Goal: Transaction & Acquisition: Purchase product/service

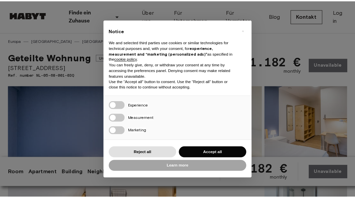
scroll to position [116, 0]
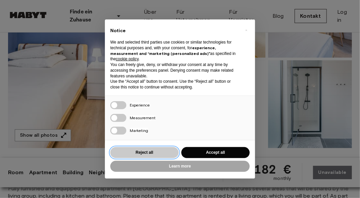
click at [154, 152] on button "Reject all" at bounding box center [144, 152] width 68 height 11
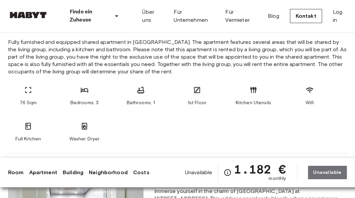
scroll to position [264, 0]
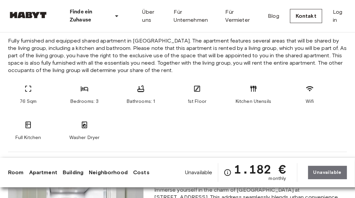
click at [339, 107] on div "76 Sqm Bedrooms: 3 Bathrooms: 1 1st Floor Kitchen Utensils Wifi Full Kitchen Wa…" at bounding box center [177, 113] width 338 height 56
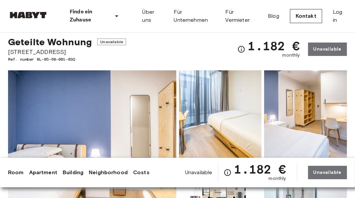
scroll to position [15, 0]
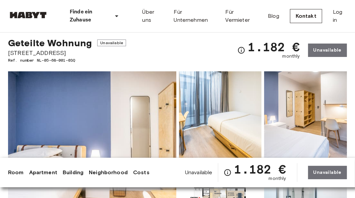
click at [98, 79] on img at bounding box center [92, 160] width 168 height 178
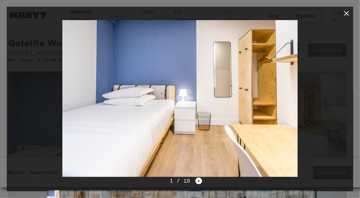
click at [273, 78] on img at bounding box center [179, 98] width 235 height 157
click at [348, 15] on icon "button" at bounding box center [346, 13] width 5 height 5
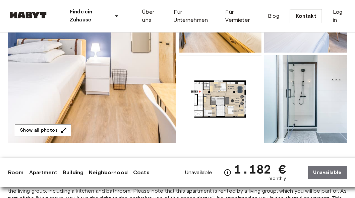
scroll to position [122, 0]
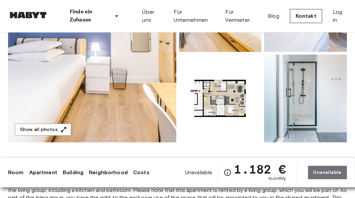
click at [91, 118] on img at bounding box center [92, 53] width 168 height 178
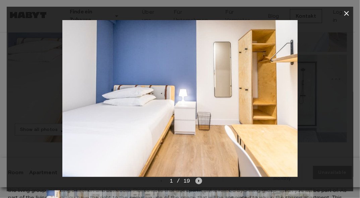
click at [199, 180] on icon "Next image" at bounding box center [198, 180] width 7 height 7
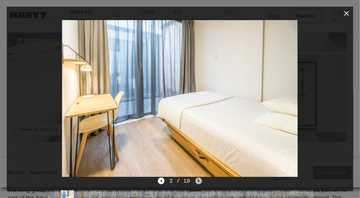
click at [201, 179] on icon "Next image" at bounding box center [198, 180] width 7 height 7
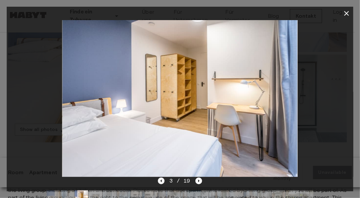
click at [163, 181] on icon "Previous image" at bounding box center [161, 180] width 7 height 7
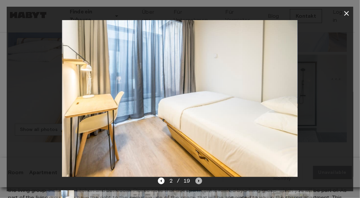
click at [198, 179] on icon "Next image" at bounding box center [198, 180] width 1 height 3
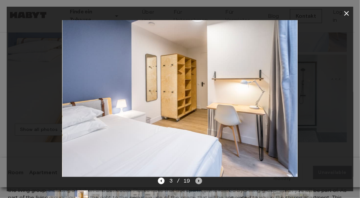
click at [198, 179] on icon "Next image" at bounding box center [198, 180] width 1 height 3
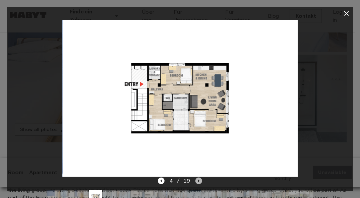
click at [198, 179] on icon "Next image" at bounding box center [198, 180] width 1 height 3
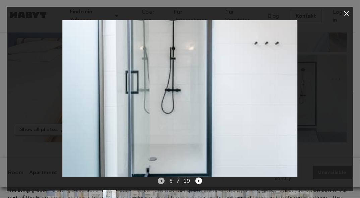
click at [159, 183] on icon "Previous image" at bounding box center [161, 180] width 7 height 7
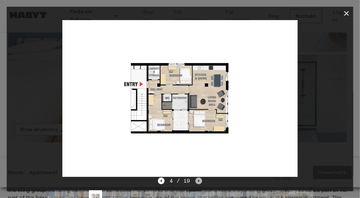
click at [198, 179] on icon "Next image" at bounding box center [198, 180] width 7 height 7
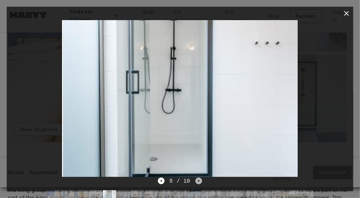
click at [198, 179] on icon "Next image" at bounding box center [198, 180] width 7 height 7
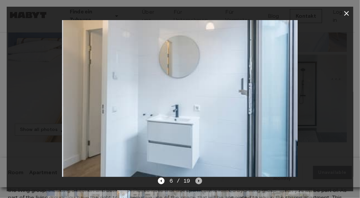
click at [198, 179] on icon "Next image" at bounding box center [198, 180] width 7 height 7
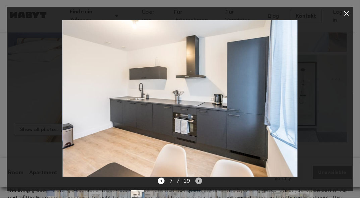
click at [198, 179] on icon "Next image" at bounding box center [198, 180] width 7 height 7
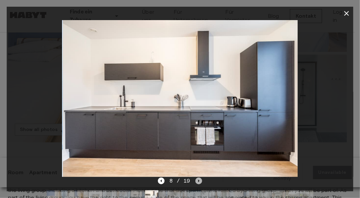
click at [198, 179] on icon "Next image" at bounding box center [198, 180] width 7 height 7
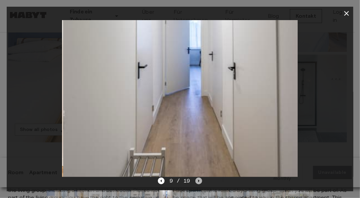
click at [198, 179] on icon "Next image" at bounding box center [198, 180] width 7 height 7
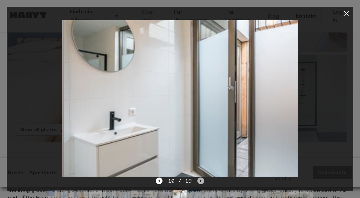
click at [198, 179] on icon "Next image" at bounding box center [200, 180] width 7 height 7
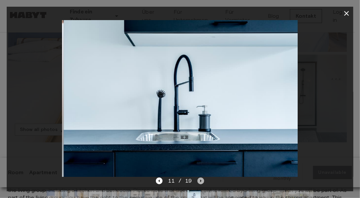
click at [198, 179] on icon "Next image" at bounding box center [200, 180] width 7 height 7
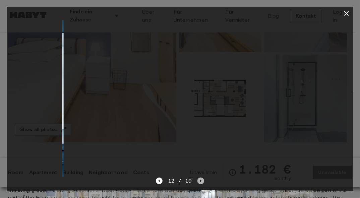
click at [198, 179] on icon "Next image" at bounding box center [200, 180] width 7 height 7
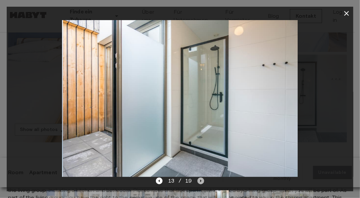
click at [198, 179] on icon "Next image" at bounding box center [200, 180] width 7 height 7
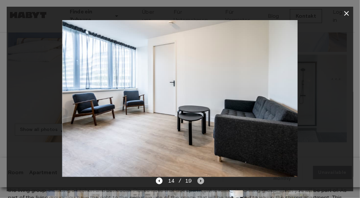
click at [198, 179] on icon "Next image" at bounding box center [200, 180] width 7 height 7
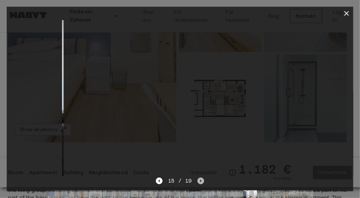
click at [198, 179] on icon "Next image" at bounding box center [200, 180] width 7 height 7
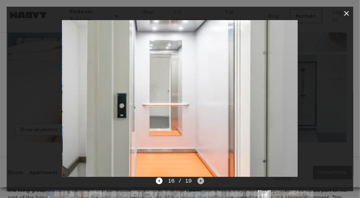
click at [198, 179] on icon "Next image" at bounding box center [200, 180] width 7 height 7
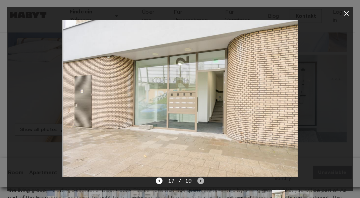
click at [198, 179] on icon "Next image" at bounding box center [200, 180] width 7 height 7
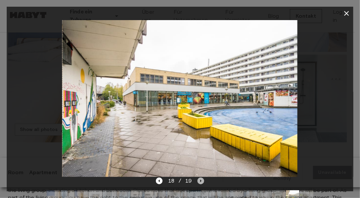
click at [198, 179] on icon "Next image" at bounding box center [200, 180] width 7 height 7
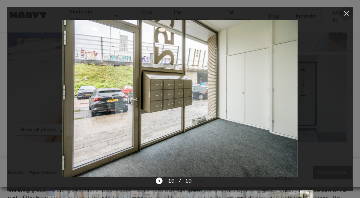
click at [345, 18] on button "button" at bounding box center [345, 13] width 13 height 13
